Goal: Transaction & Acquisition: Purchase product/service

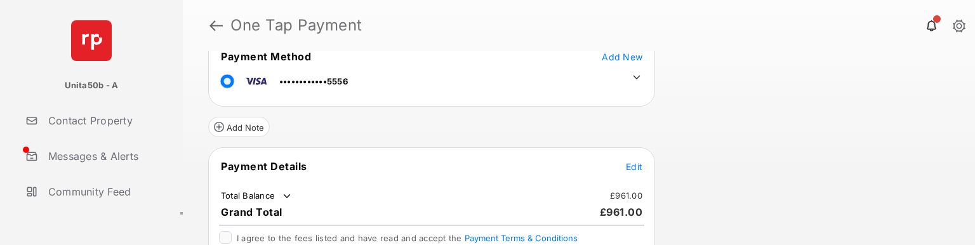
scroll to position [63, 0]
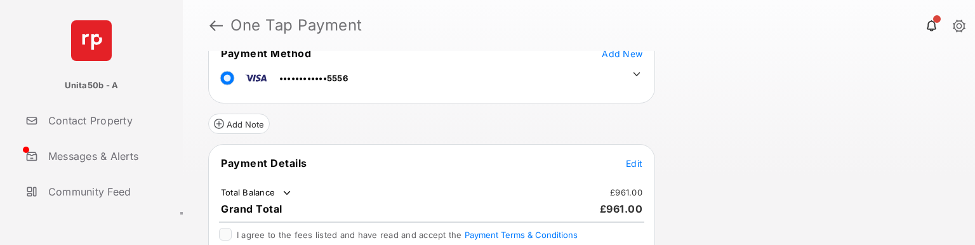
click at [637, 164] on span "Edit" at bounding box center [634, 163] width 16 height 11
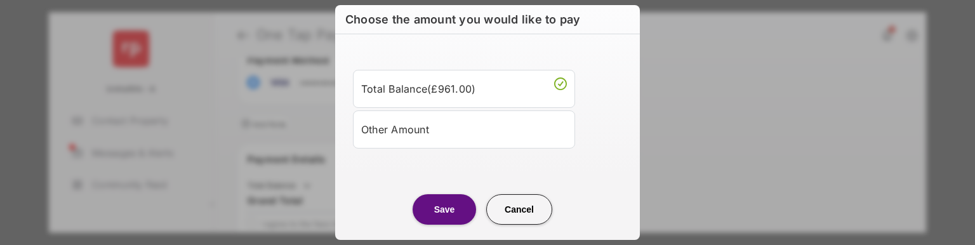
click at [431, 131] on div "Other Amount" at bounding box center [464, 130] width 206 height 22
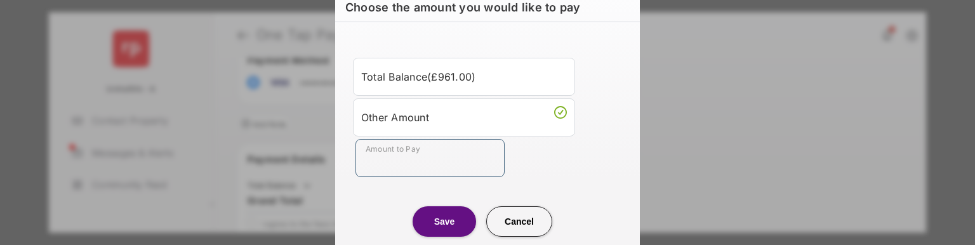
click at [412, 154] on input "Amount to Pay" at bounding box center [429, 158] width 149 height 38
type input "***"
click at [436, 228] on button "Save" at bounding box center [443, 221] width 63 height 30
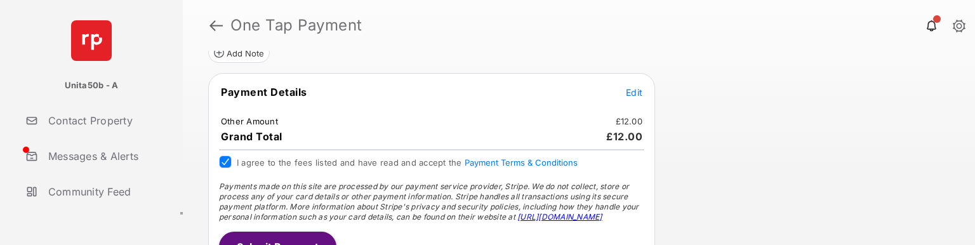
scroll to position [160, 0]
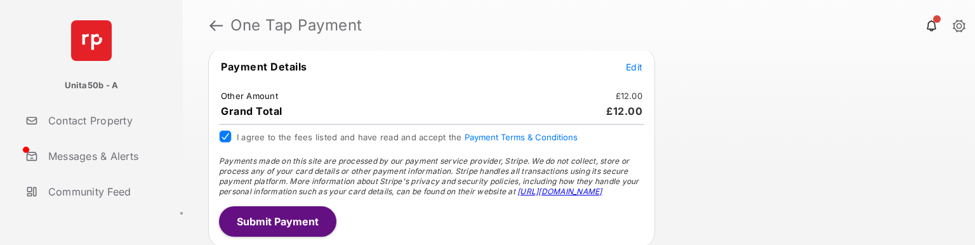
click at [279, 223] on button "Submit Payment" at bounding box center [277, 221] width 117 height 30
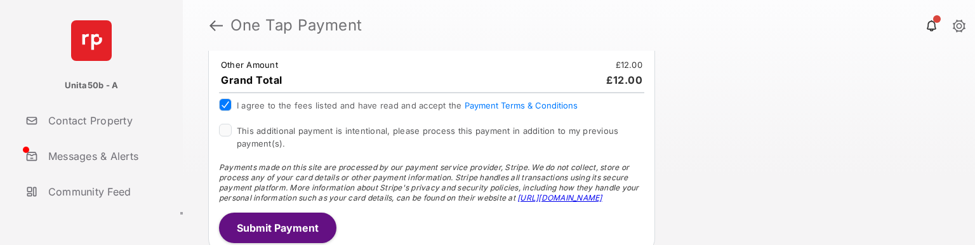
scroll to position [259, 0]
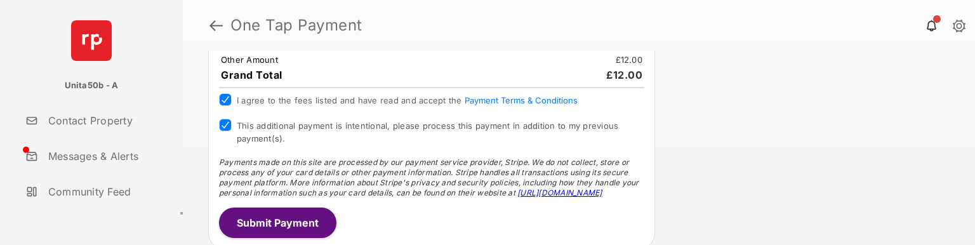
click at [256, 225] on button "Submit Payment" at bounding box center [277, 222] width 117 height 30
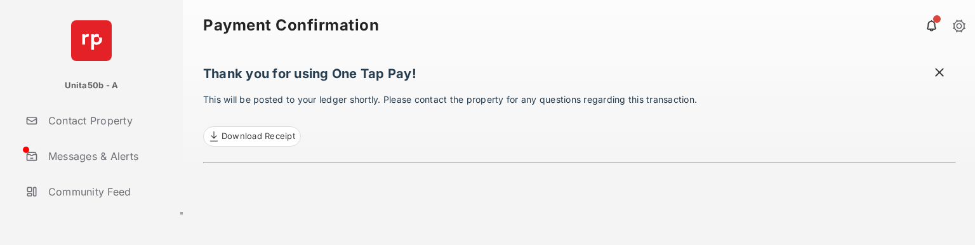
click at [937, 69] on span at bounding box center [939, 74] width 13 height 16
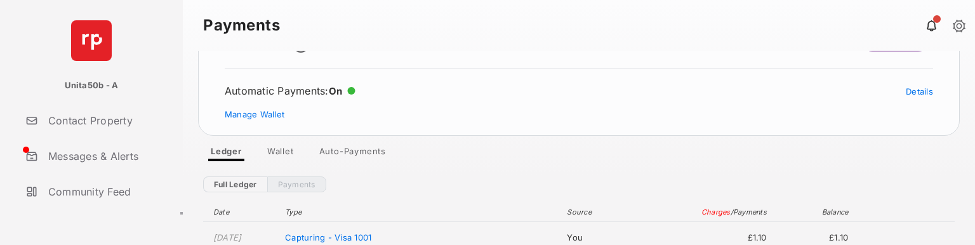
scroll to position [63, 0]
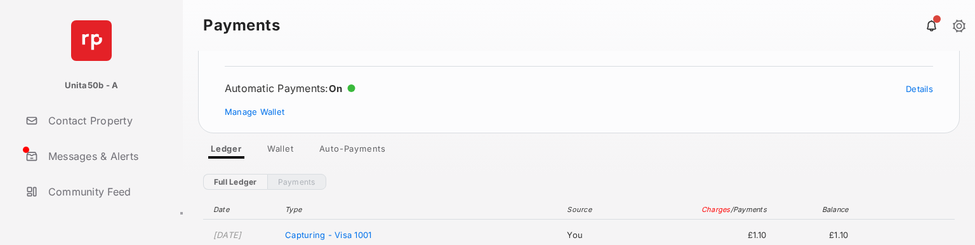
click at [282, 147] on link "Wallet" at bounding box center [280, 150] width 47 height 15
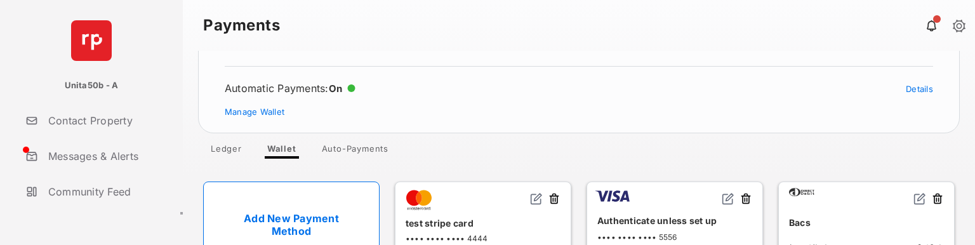
click at [323, 202] on link "Add New Payment Method" at bounding box center [291, 224] width 176 height 86
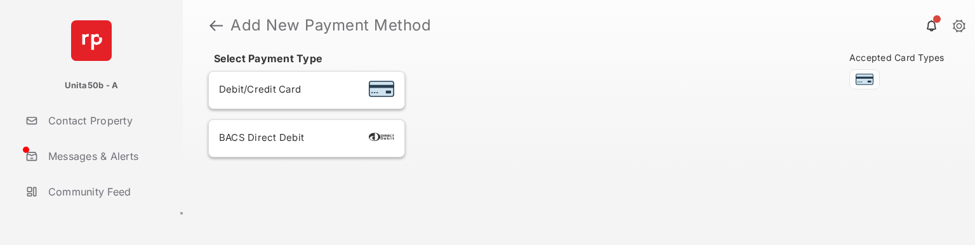
click at [287, 147] on li "BACS Direct Debit" at bounding box center [306, 138] width 197 height 38
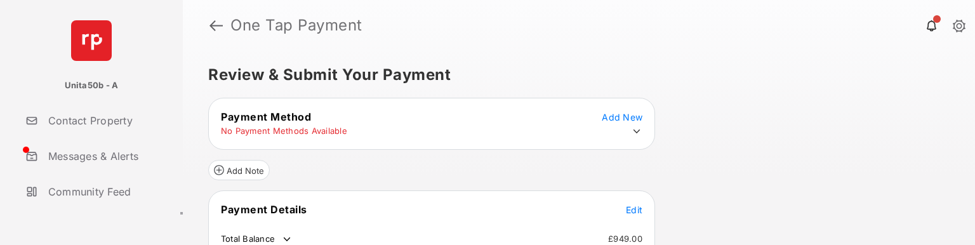
click at [637, 128] on icon at bounding box center [636, 131] width 11 height 11
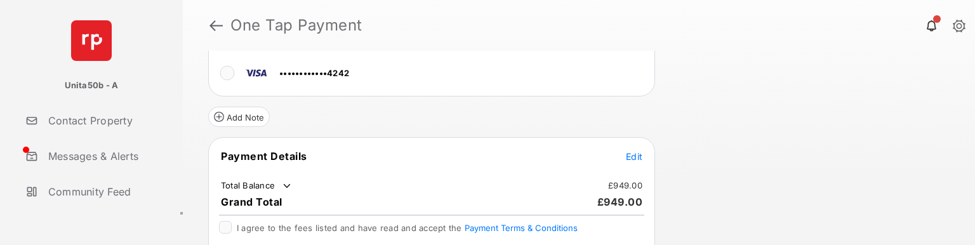
scroll to position [190, 0]
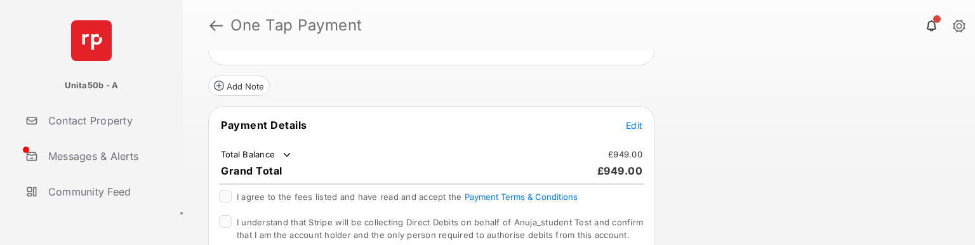
click at [624, 123] on tr "Payment Details Edit" at bounding box center [431, 132] width 443 height 29
click at [627, 123] on span "Edit" at bounding box center [634, 125] width 16 height 11
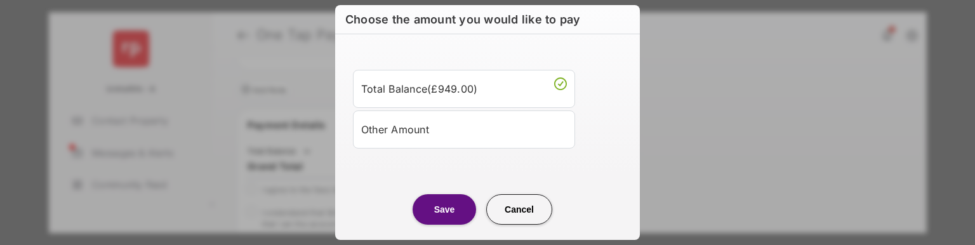
click at [440, 140] on li "Other Amount" at bounding box center [464, 129] width 222 height 38
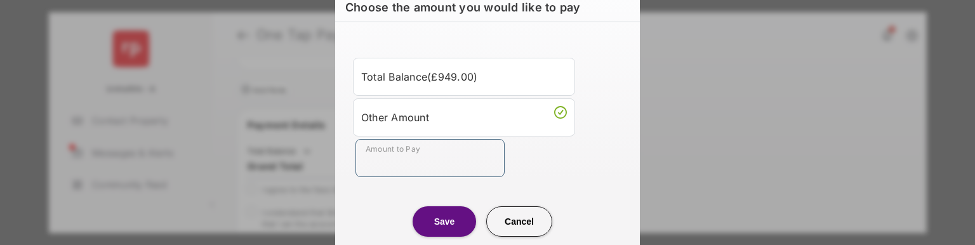
click at [440, 151] on input "Amount to Pay" at bounding box center [429, 158] width 149 height 38
type input "***"
click at [435, 221] on button "Save" at bounding box center [443, 221] width 63 height 30
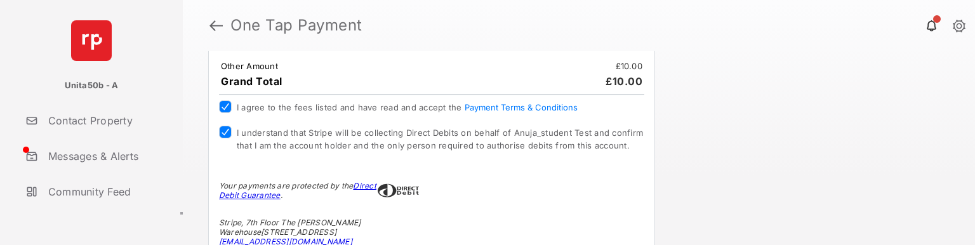
scroll to position [317, 0]
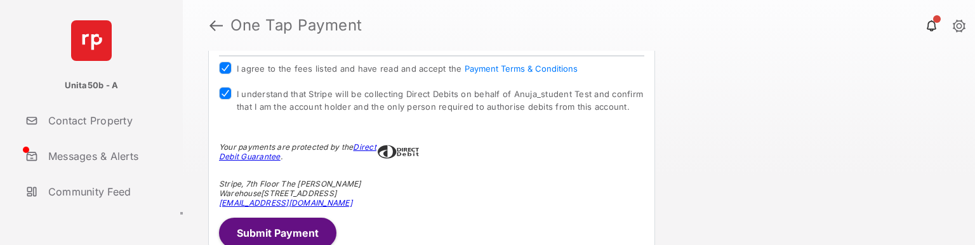
click at [270, 228] on button "Submit Payment" at bounding box center [277, 233] width 117 height 30
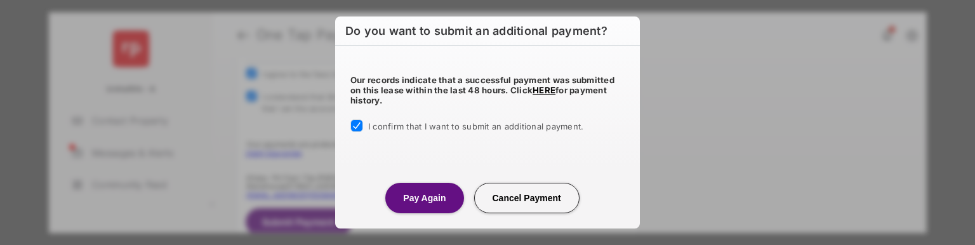
click at [425, 195] on button "Pay Again" at bounding box center [424, 198] width 78 height 30
